Goal: Task Accomplishment & Management: Use online tool/utility

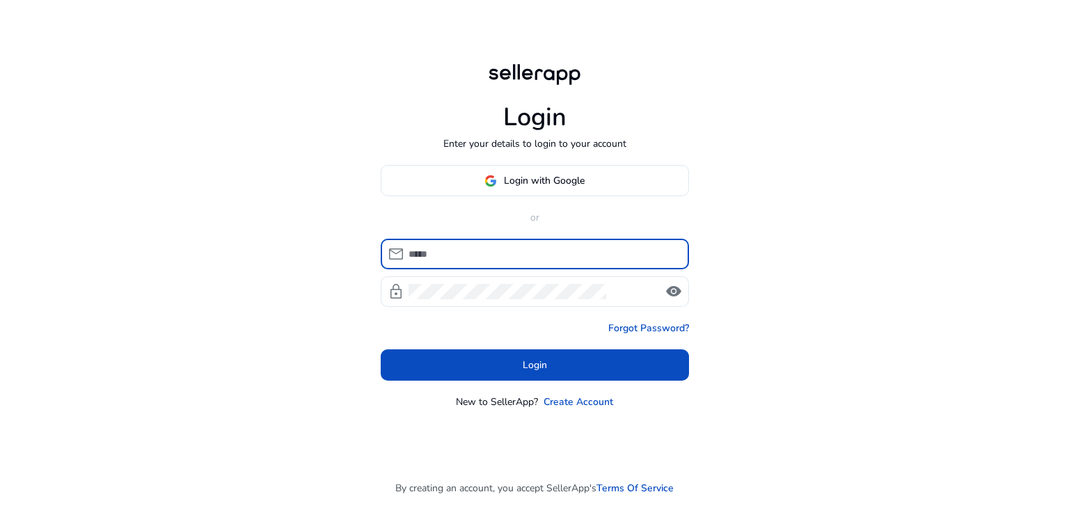
click at [449, 254] on input at bounding box center [543, 253] width 269 height 15
click at [440, 260] on input at bounding box center [543, 253] width 269 height 15
click at [889, 150] on div "Login Enter your details to login to your account Login with Google or mail loc…" at bounding box center [534, 254] width 1069 height 508
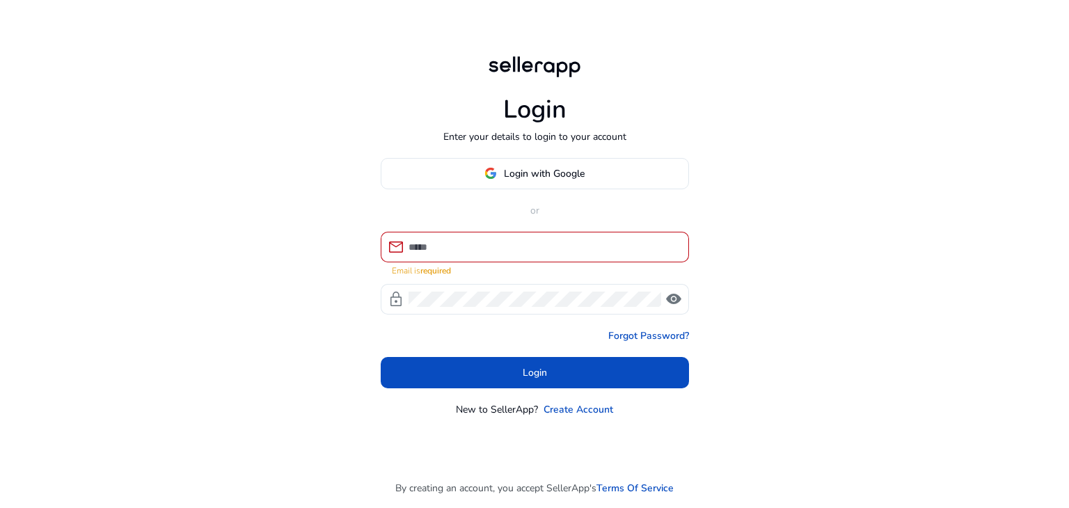
click at [940, 169] on div "Login Enter your details to login to your account Login with Google or mail Ema…" at bounding box center [534, 254] width 1069 height 508
click at [519, 172] on span "Login with Google" at bounding box center [544, 173] width 81 height 15
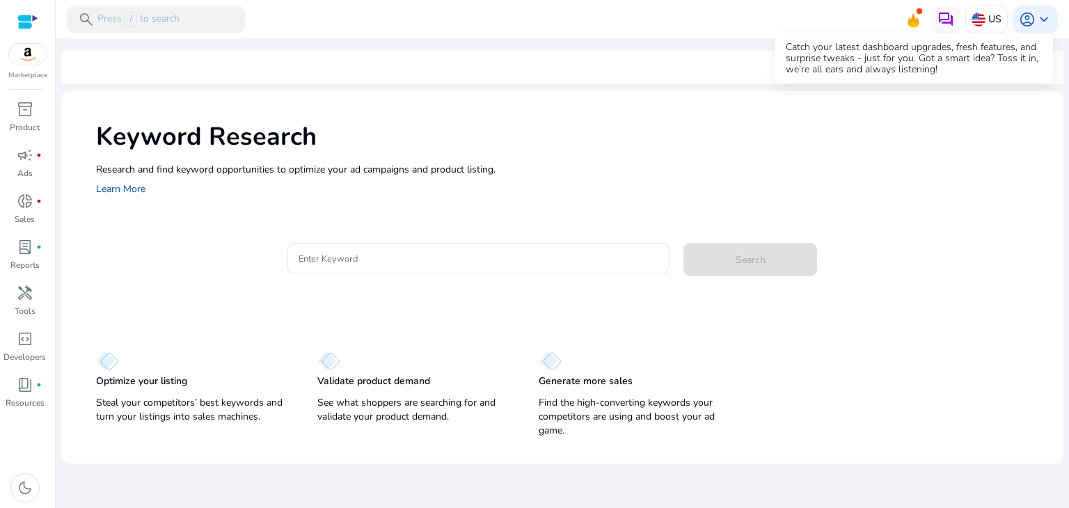
click at [912, 22] on icon at bounding box center [913, 20] width 11 height 15
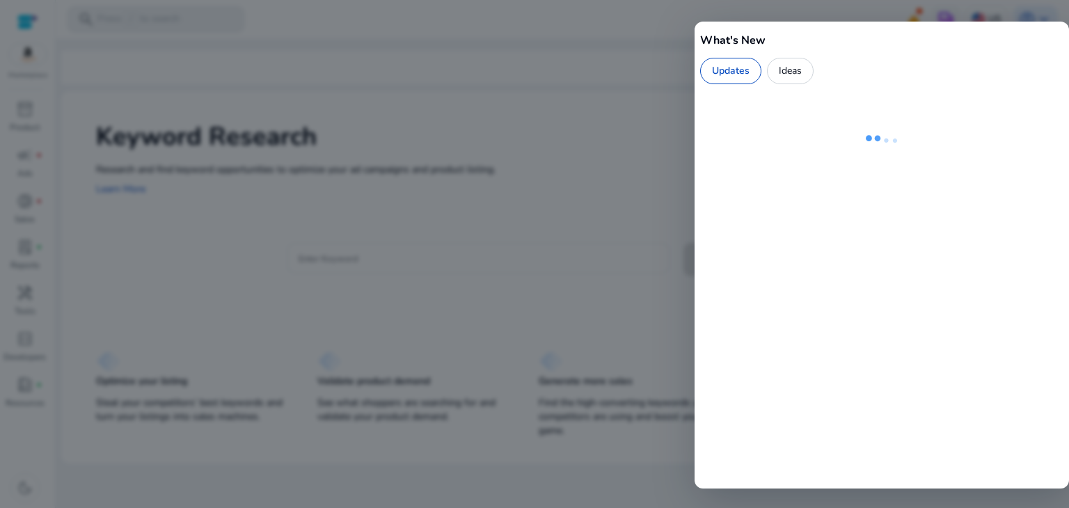
click at [679, 49] on div at bounding box center [534, 254] width 1069 height 508
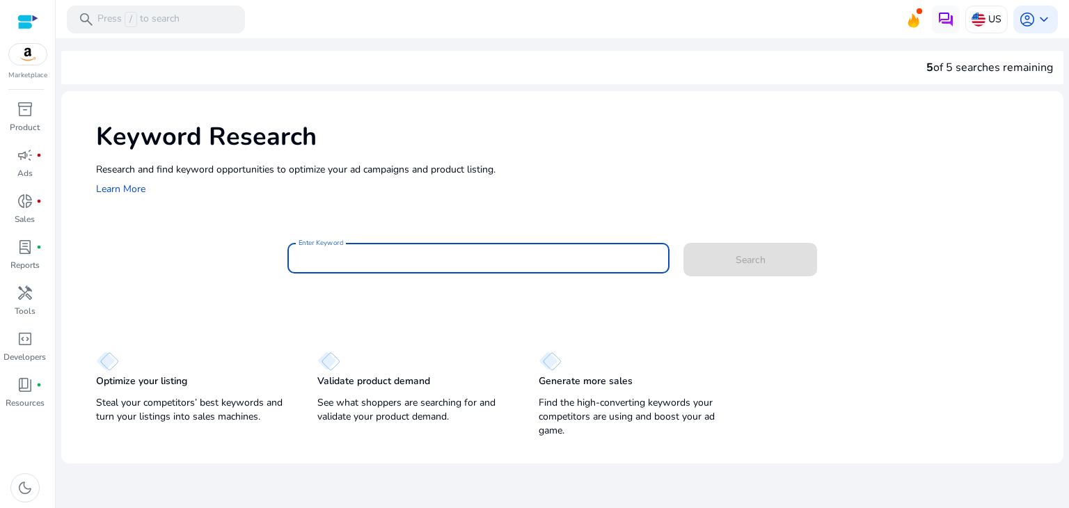
click at [356, 259] on input "Enter Keyword" at bounding box center [479, 258] width 361 height 15
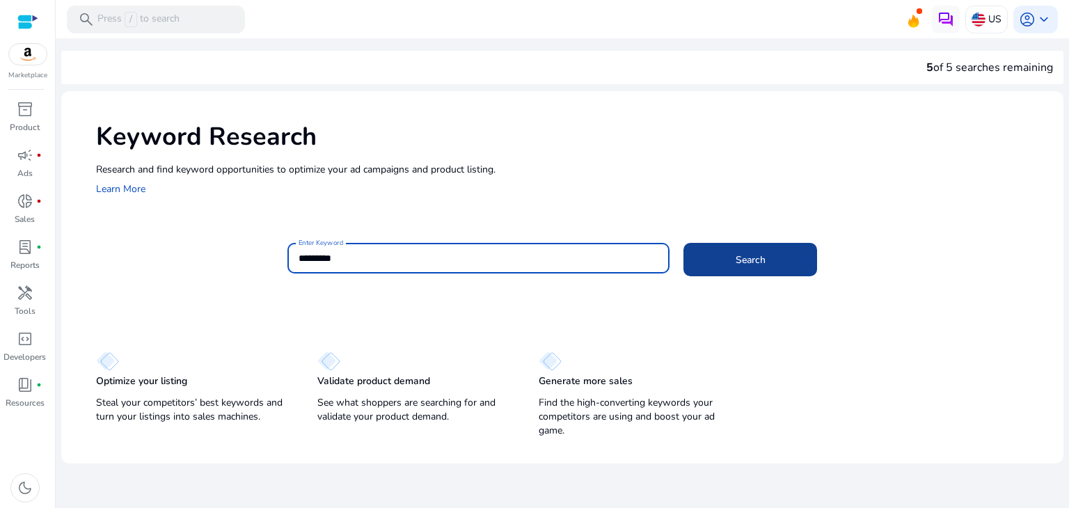
type input "*********"
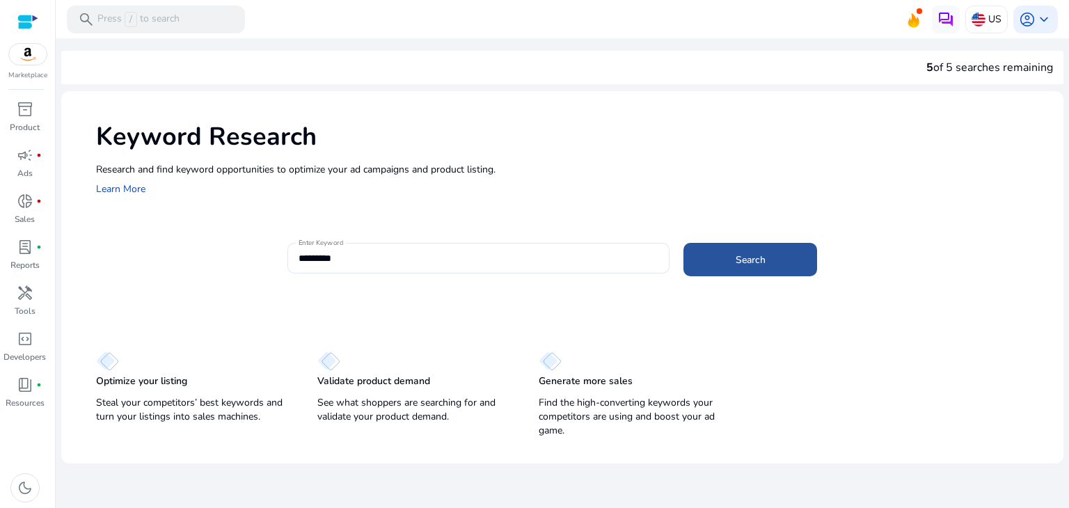
click at [799, 264] on span at bounding box center [750, 259] width 134 height 33
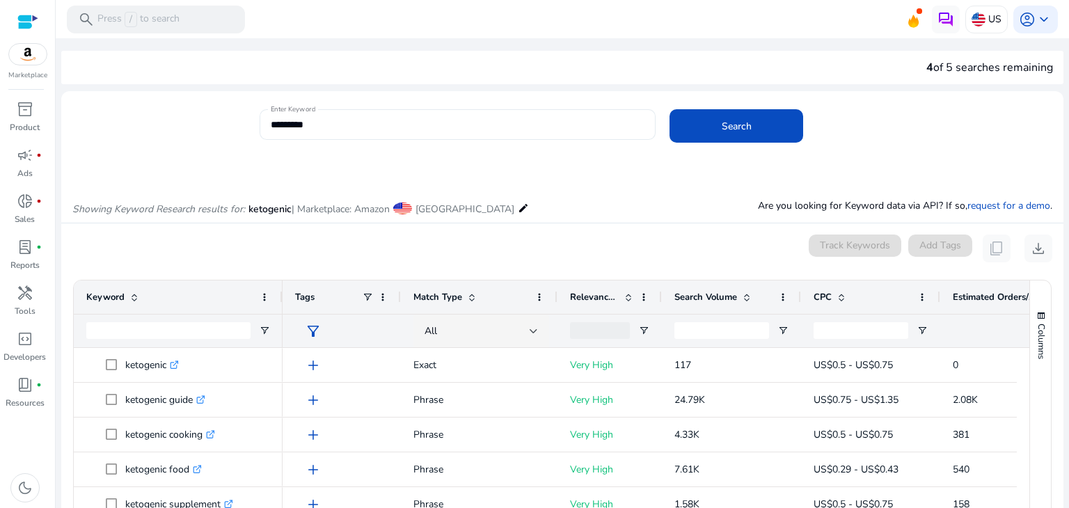
click at [338, 135] on div "*********" at bounding box center [458, 124] width 374 height 31
